Goal: Entertainment & Leisure: Consume media (video, audio)

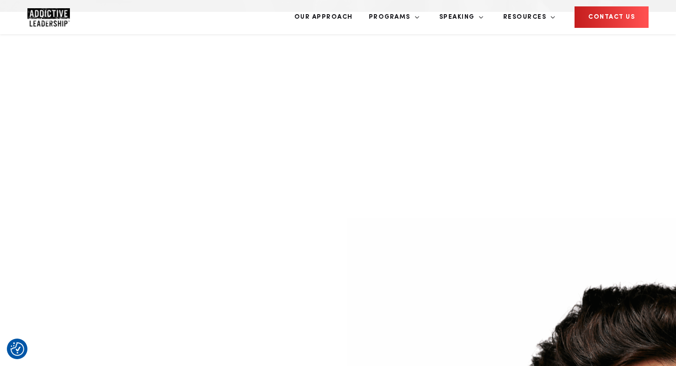
scroll to position [400, 0]
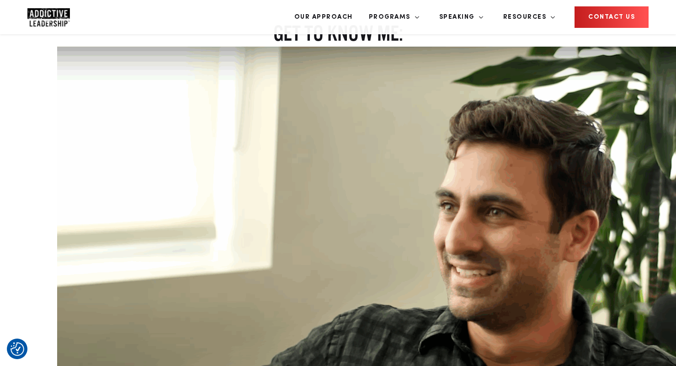
scroll to position [1363, 0]
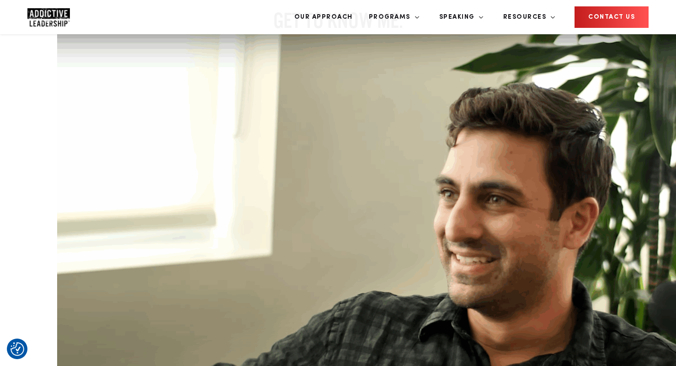
click at [202, 151] on img at bounding box center [422, 237] width 731 height 406
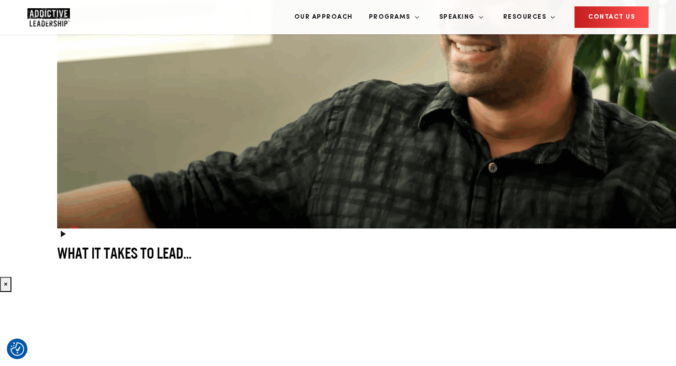
scroll to position [1589, 0]
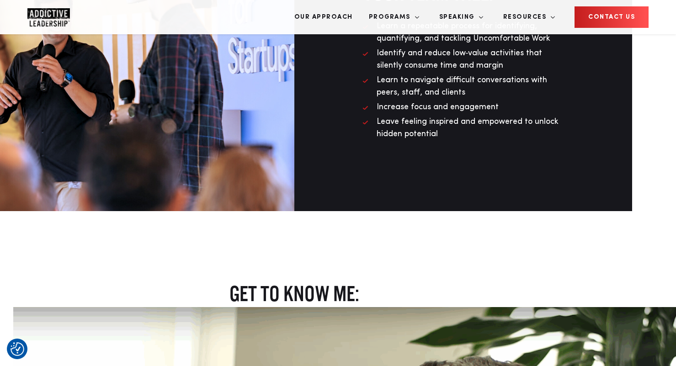
scroll to position [1563, 112]
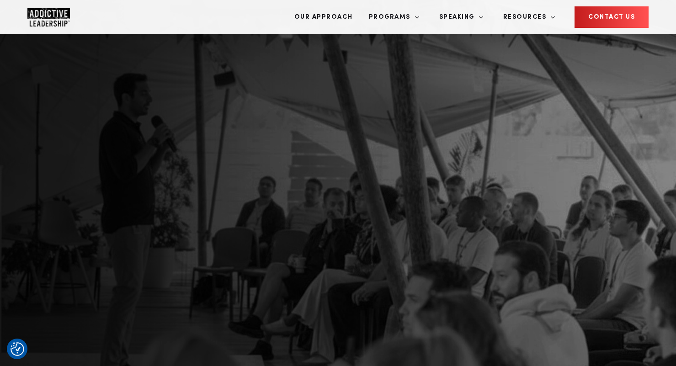
scroll to position [0, 0]
